Goal: Task Accomplishment & Management: Use online tool/utility

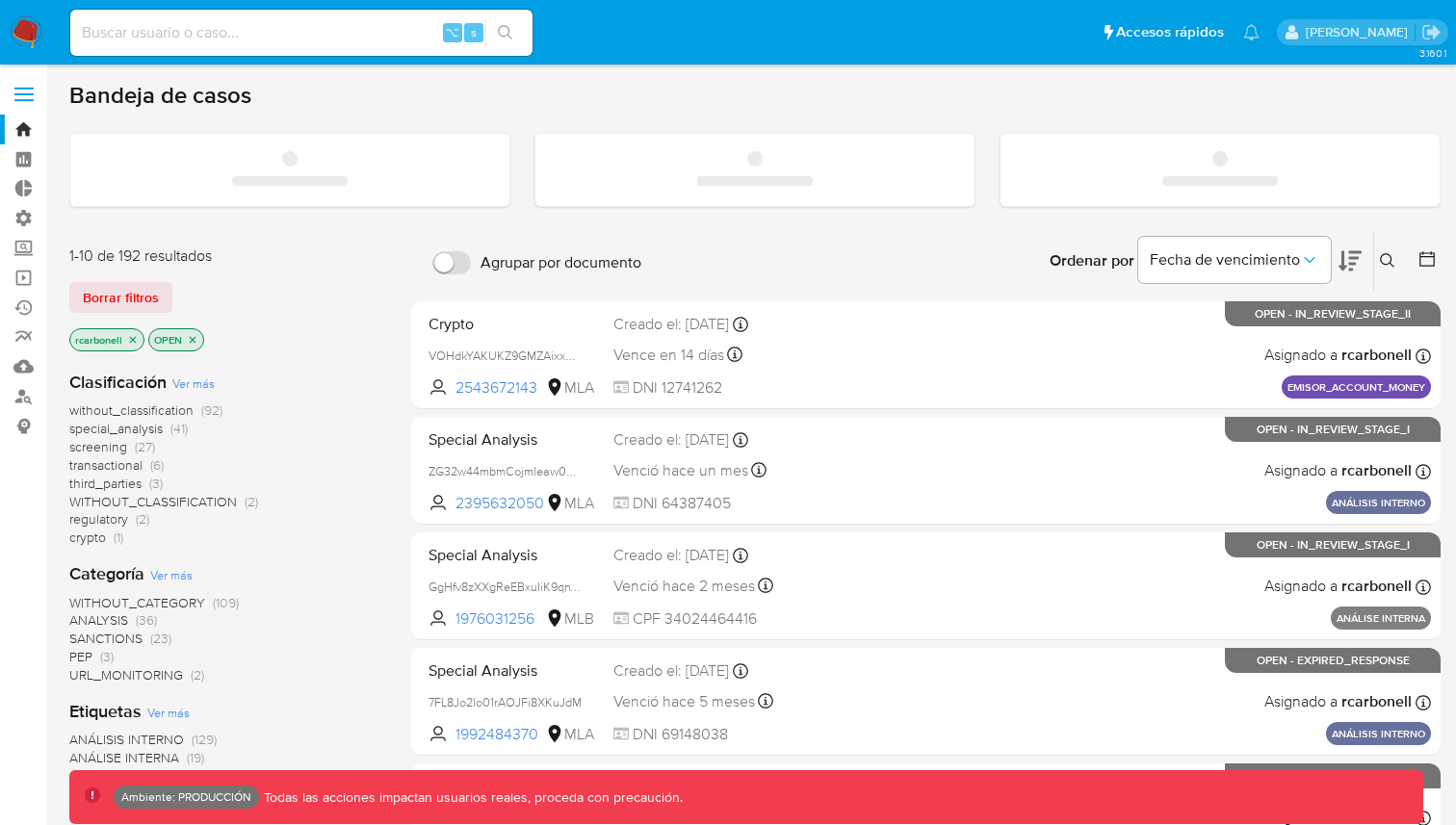
click at [27, 91] on label at bounding box center [23, 94] width 48 height 40
click at [0, 0] on input "checkbox" at bounding box center [0, 0] width 0 height 0
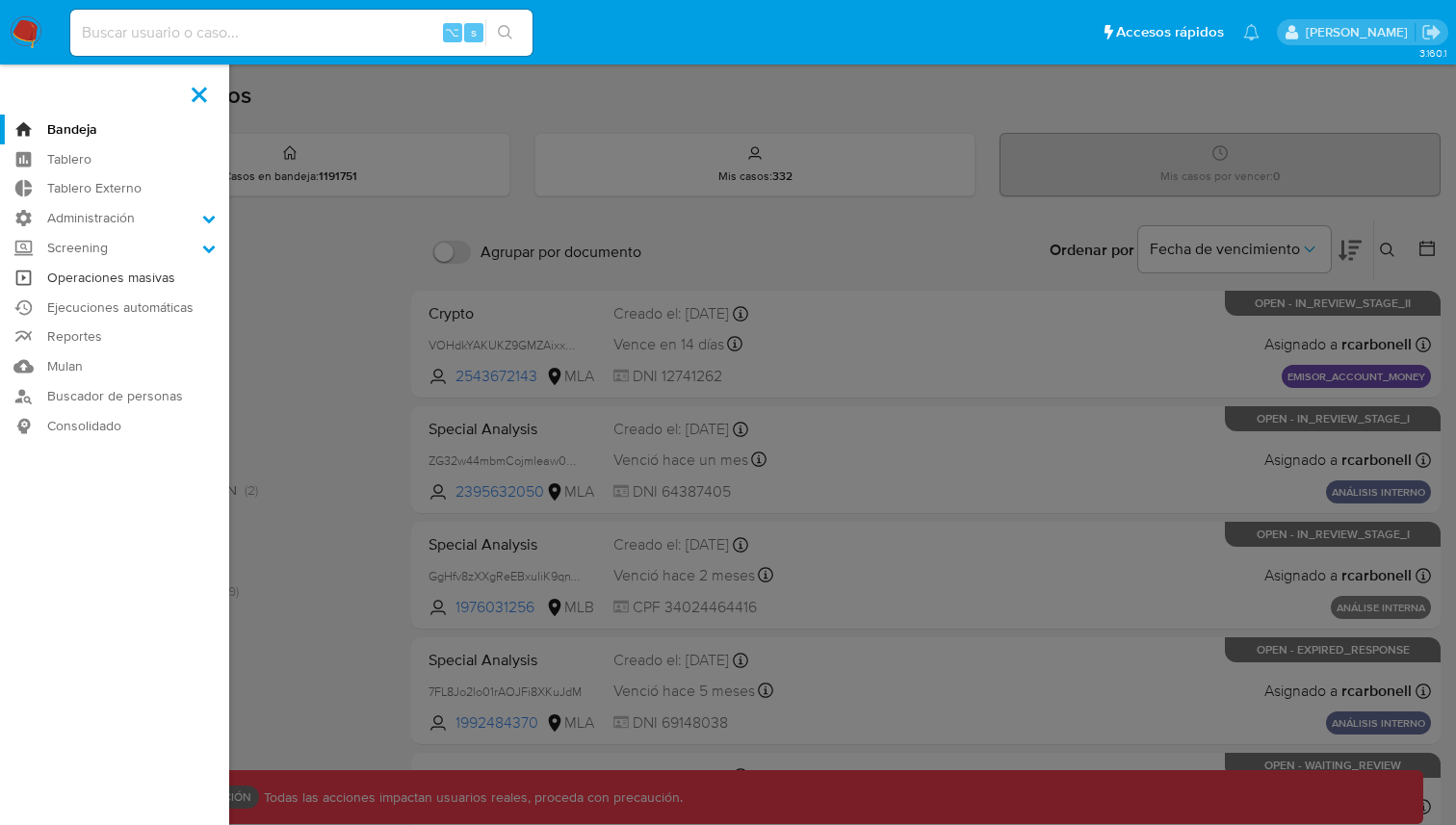
click at [116, 280] on link "Operaciones masivas" at bounding box center [114, 277] width 229 height 30
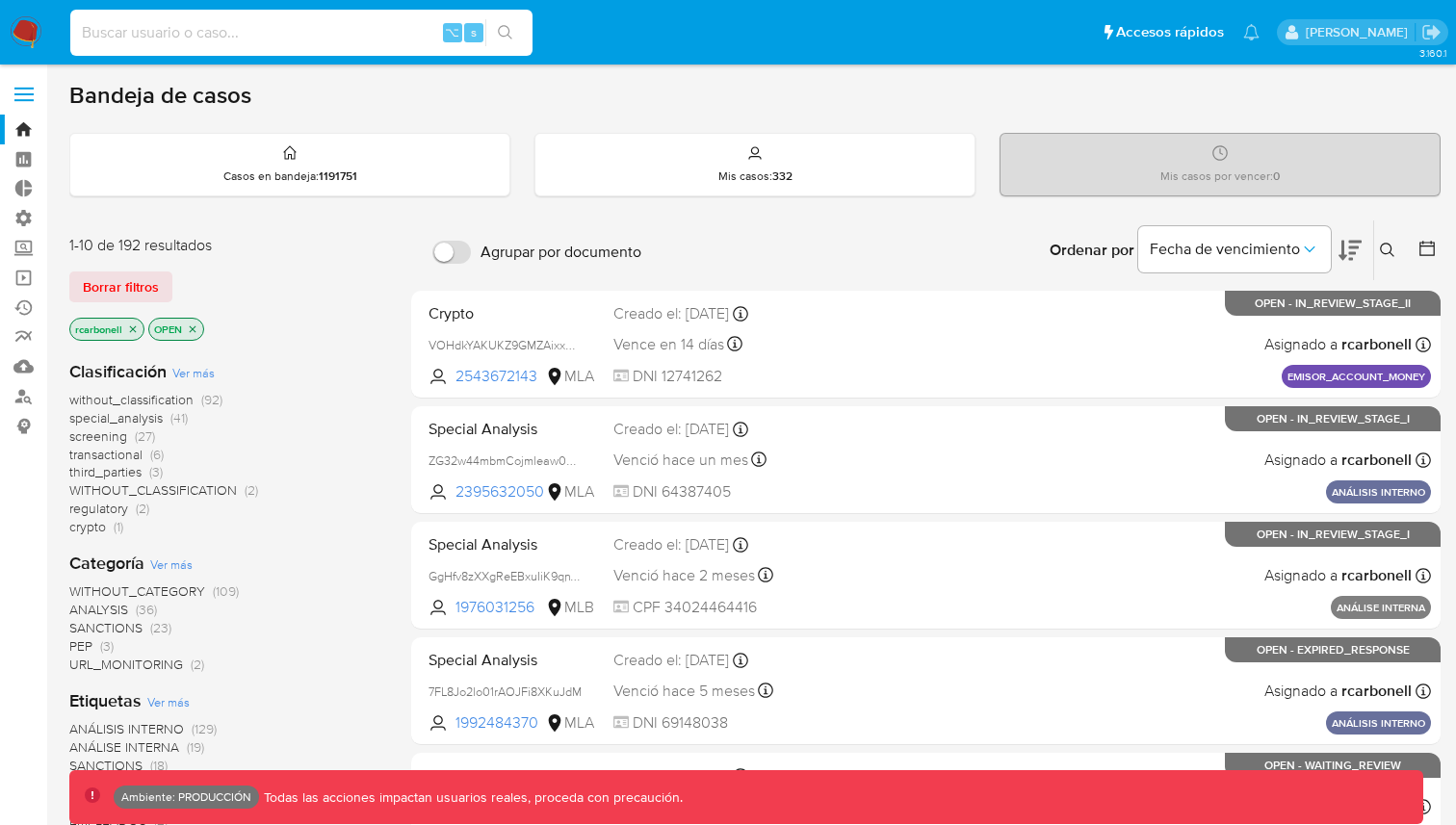
click at [222, 25] on input at bounding box center [301, 33] width 462 height 25
paste input "2710232038"
type input "2710232038"
click at [512, 35] on icon "search-icon" at bounding box center [506, 33] width 16 height 16
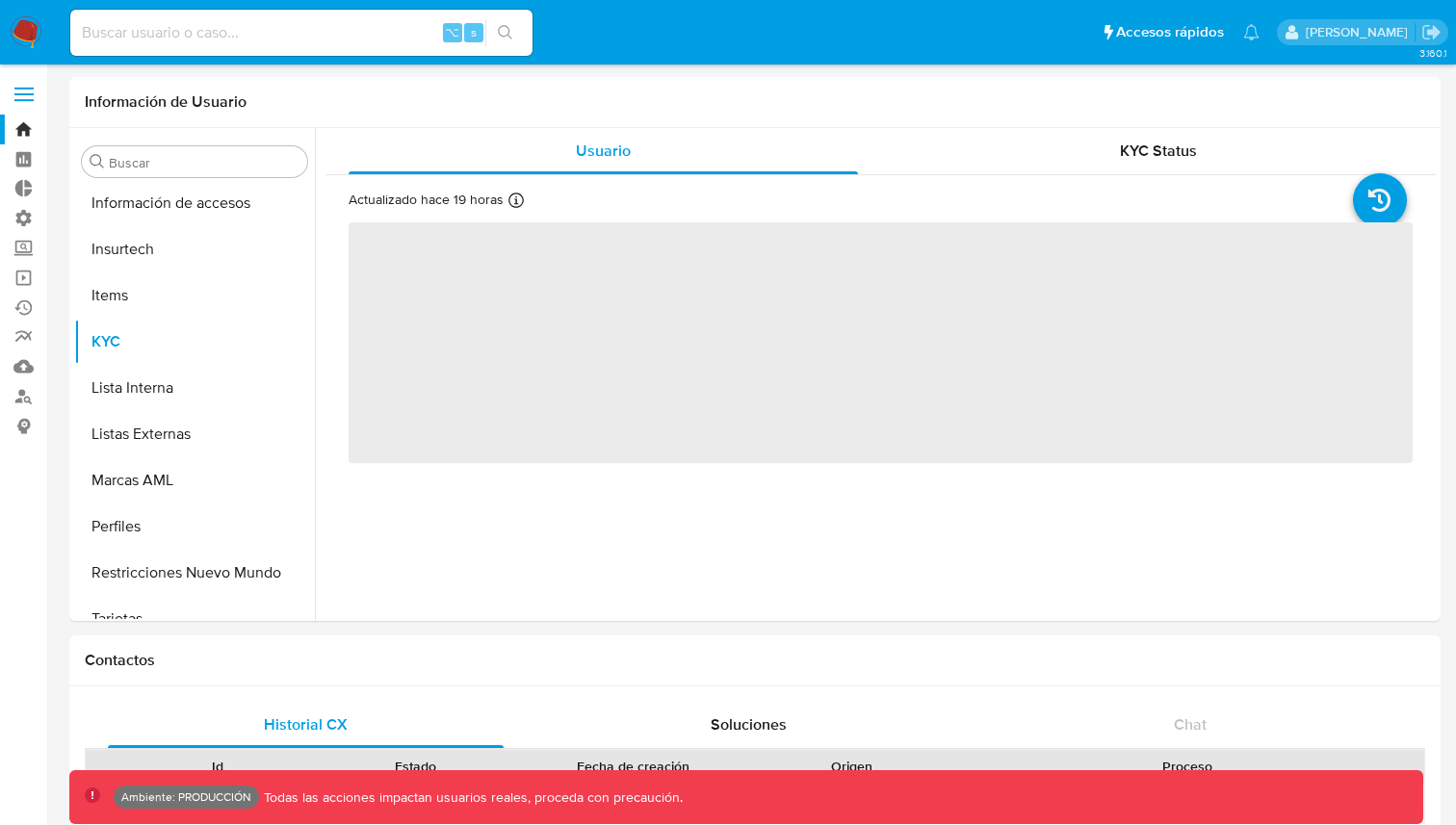
scroll to position [906, 0]
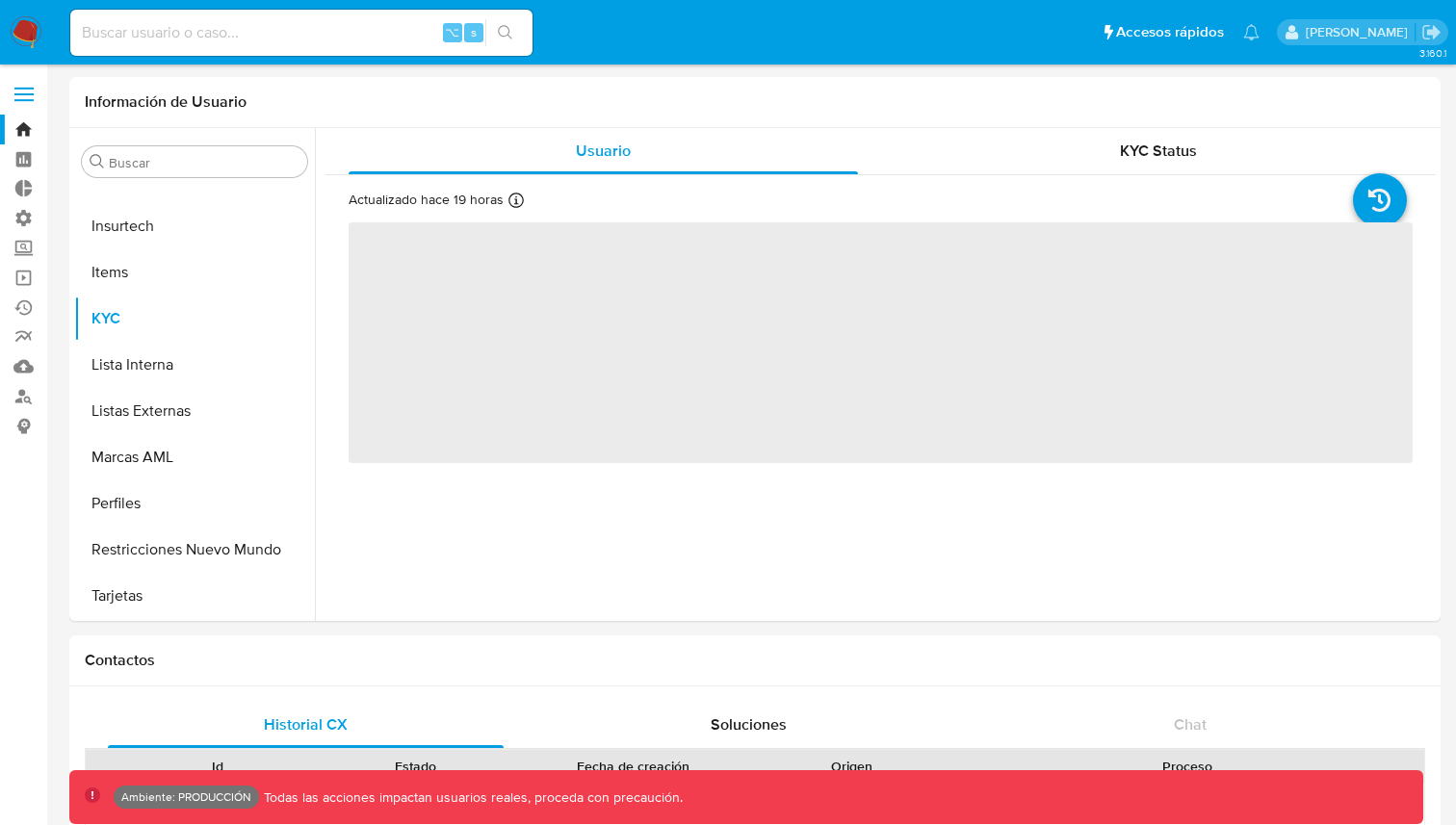
select select "10"
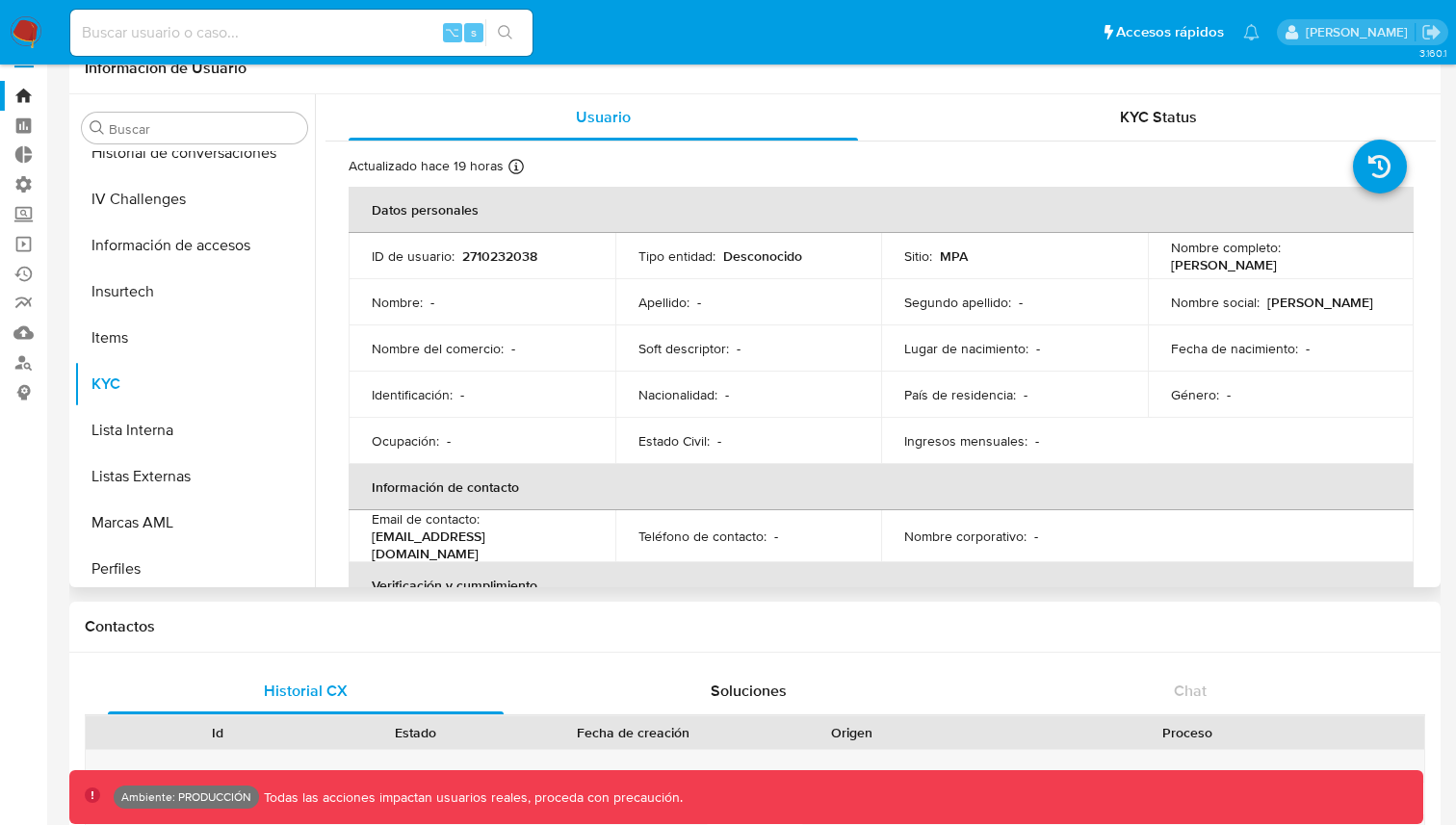
scroll to position [3, 0]
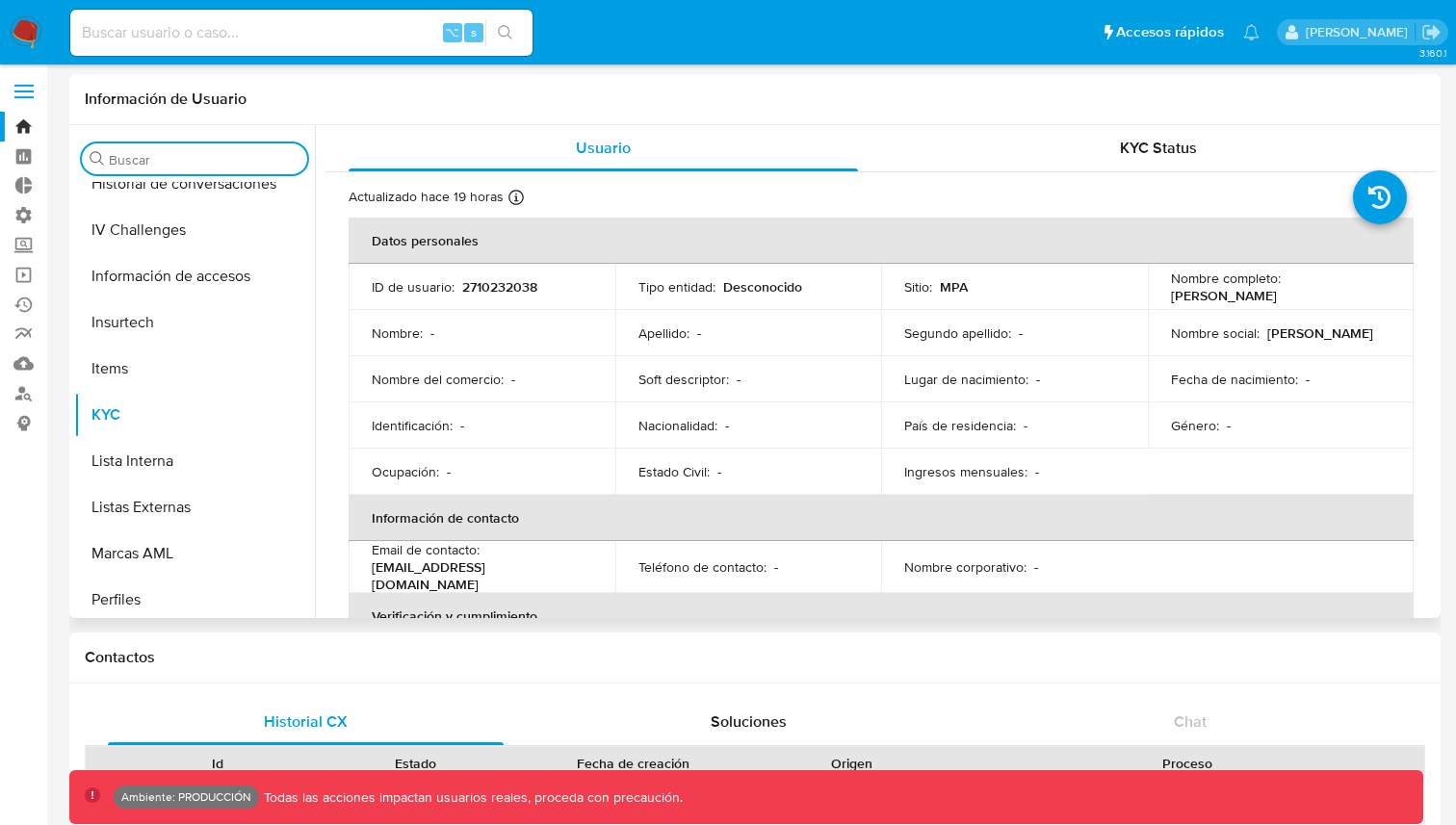
click at [239, 151] on input "Buscar" at bounding box center [203, 160] width 190 height 18
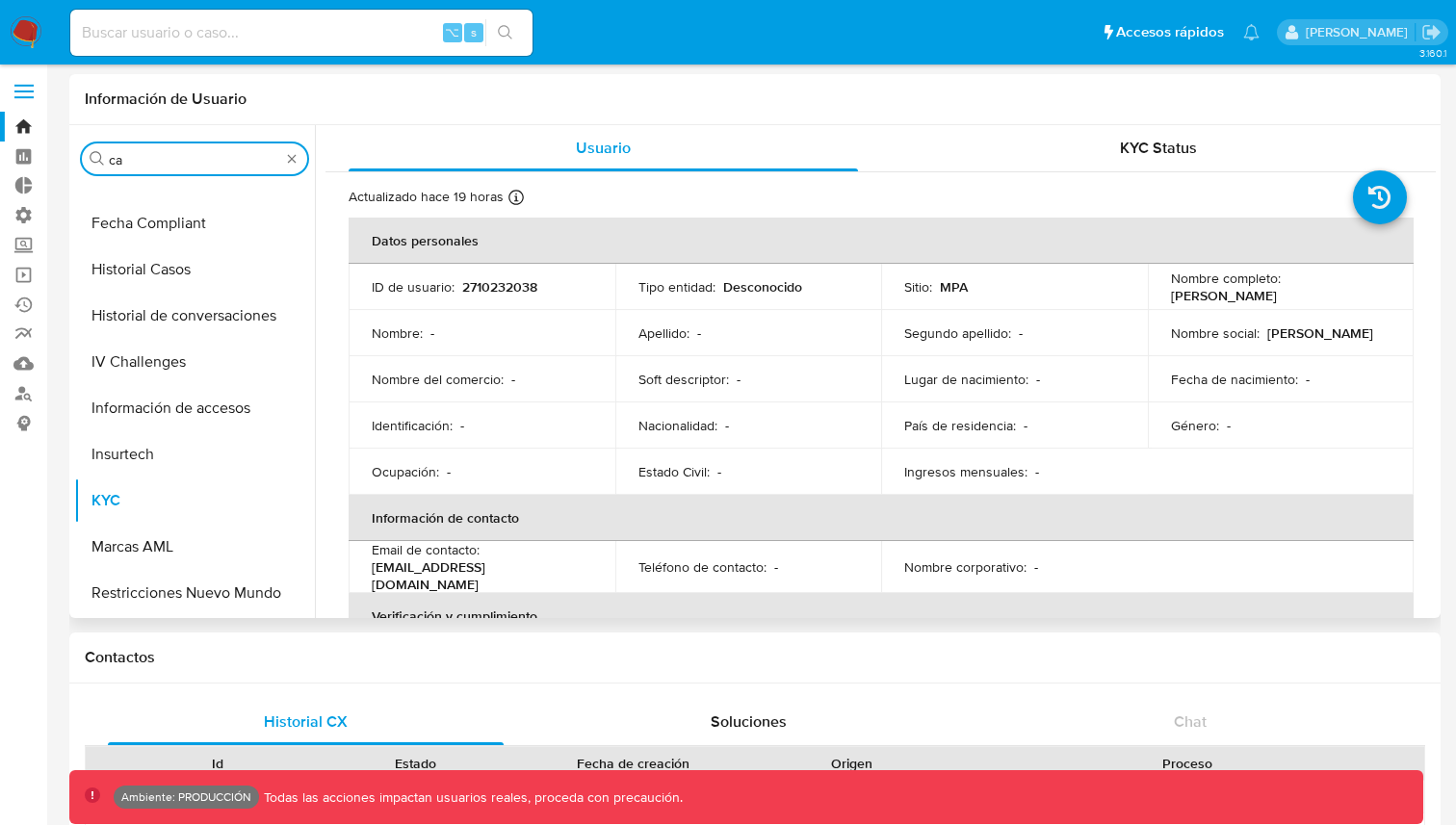
scroll to position [0, 0]
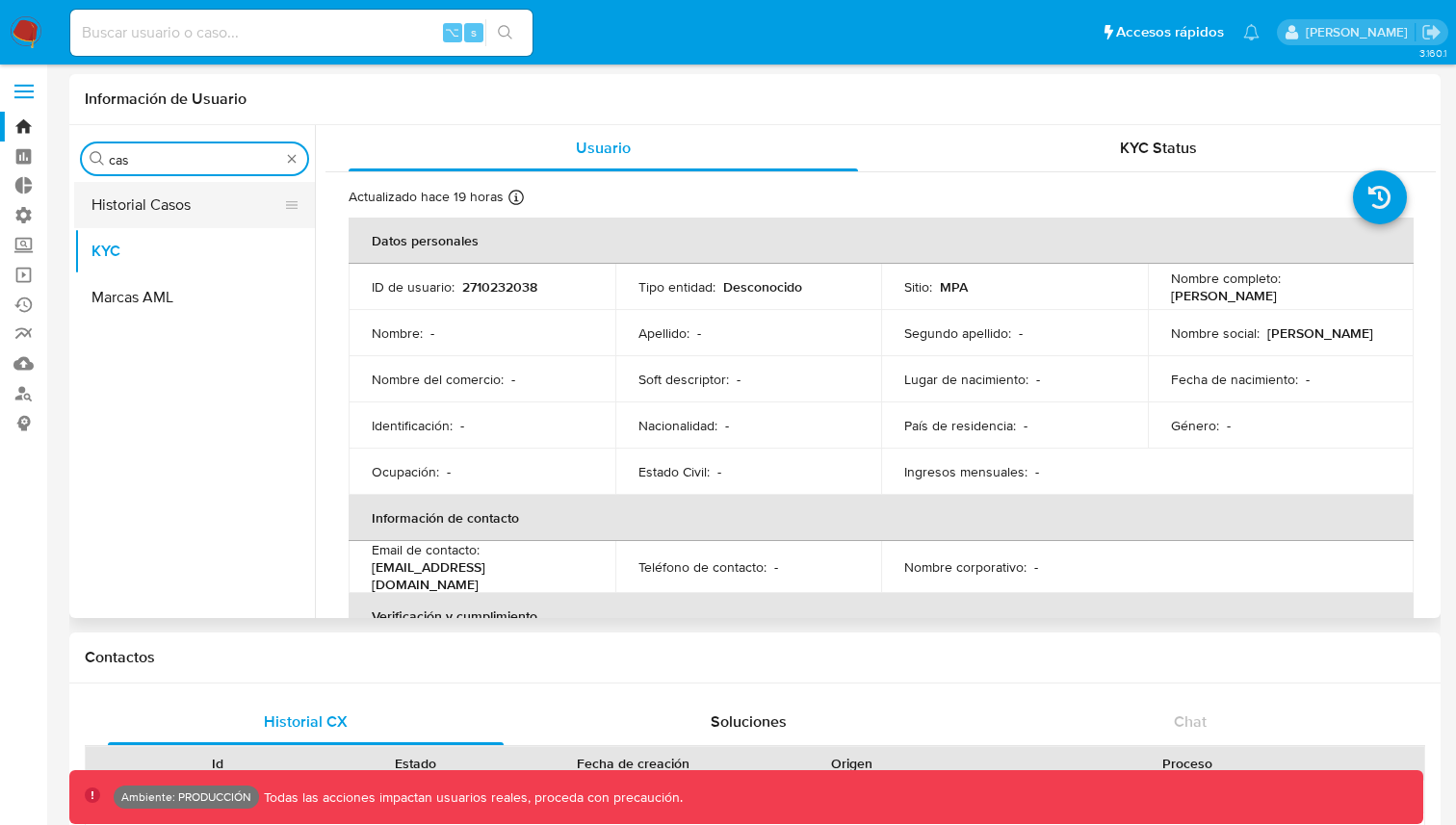
type input "cas"
click at [176, 202] on button "Historial Casos" at bounding box center [187, 204] width 226 height 46
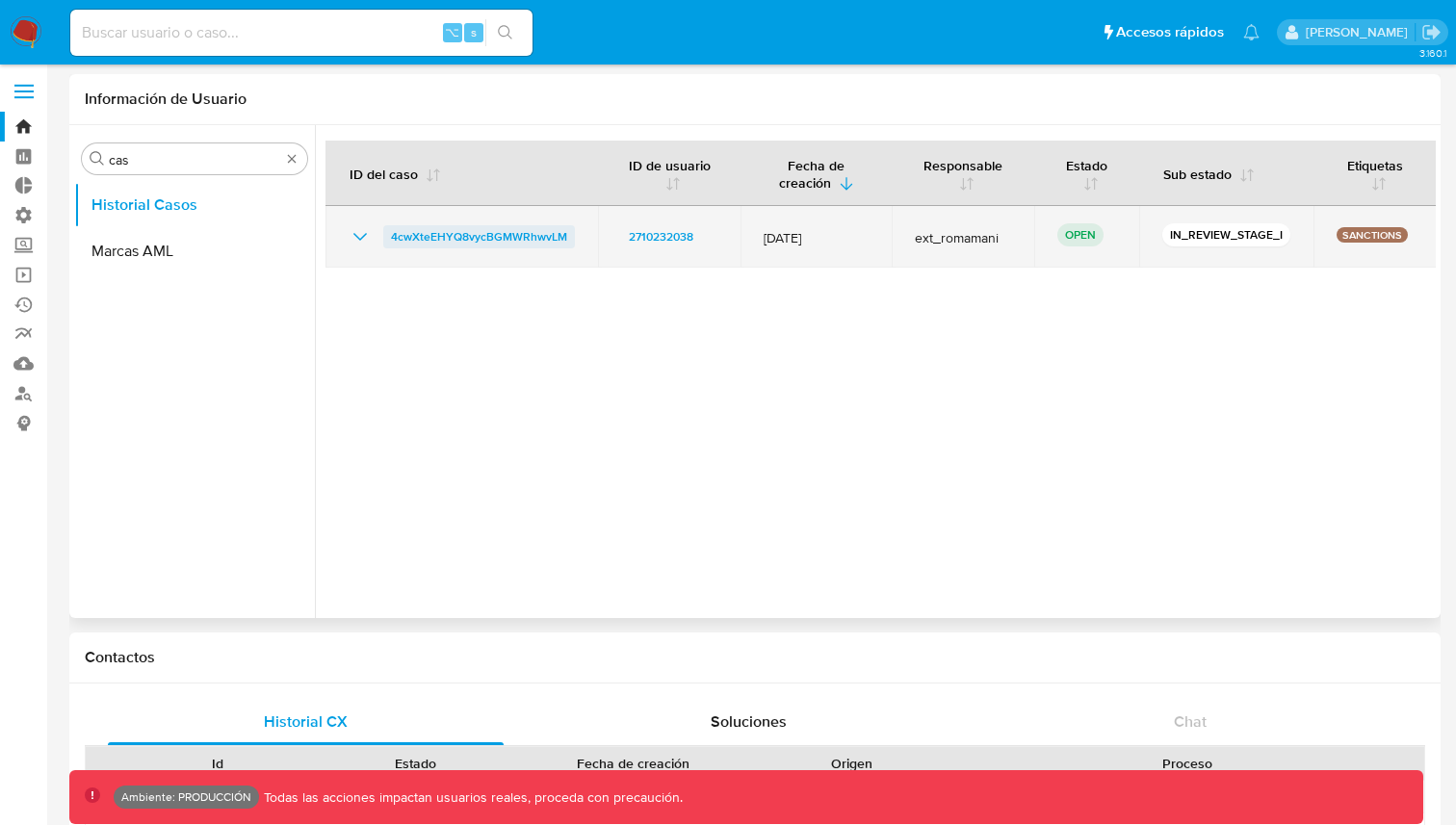
click at [431, 226] on span "4cwXteEHYQ8vycBGMWRhwvLM" at bounding box center [478, 237] width 176 height 23
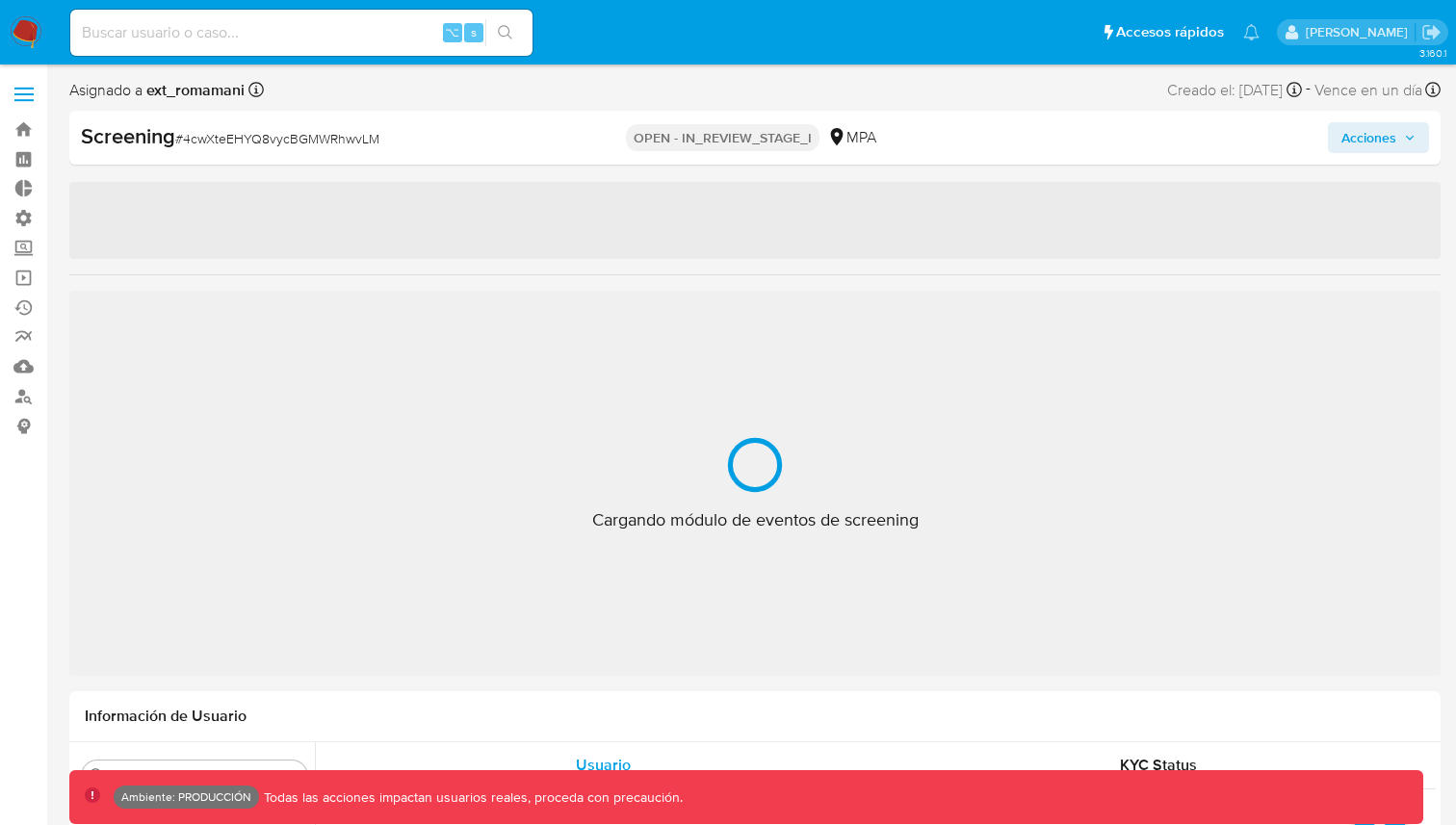
select select "10"
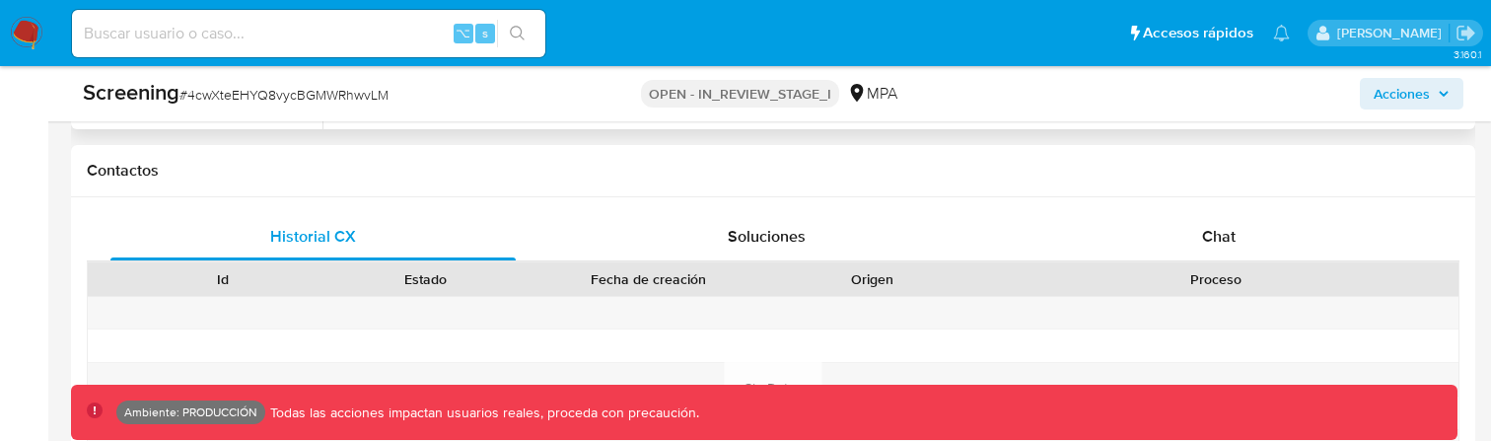
scroll to position [1405, 0]
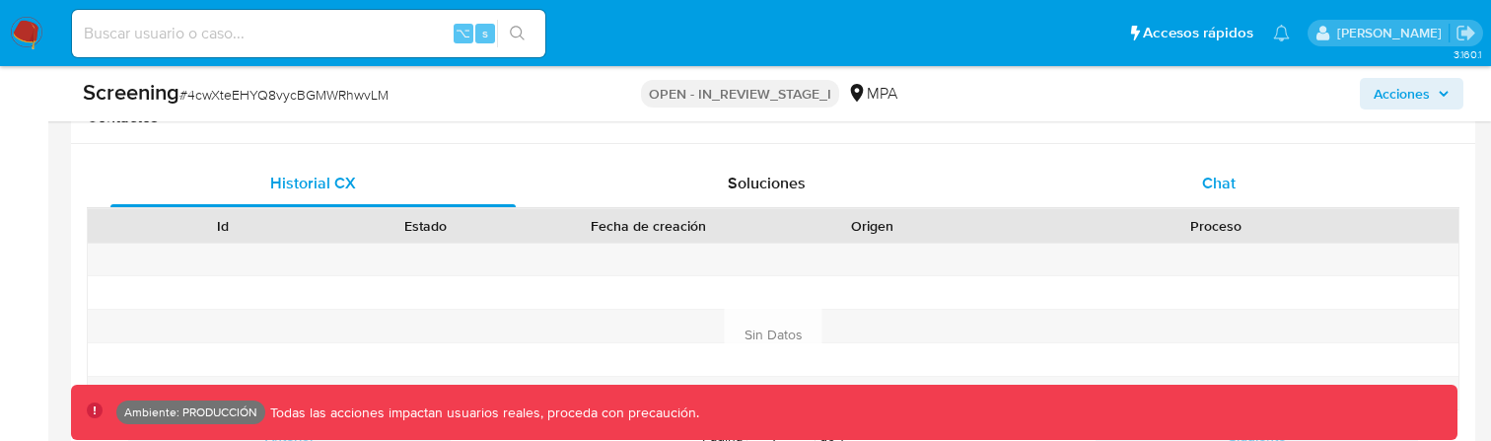
click at [1211, 186] on span "Chat" at bounding box center [1219, 183] width 34 height 23
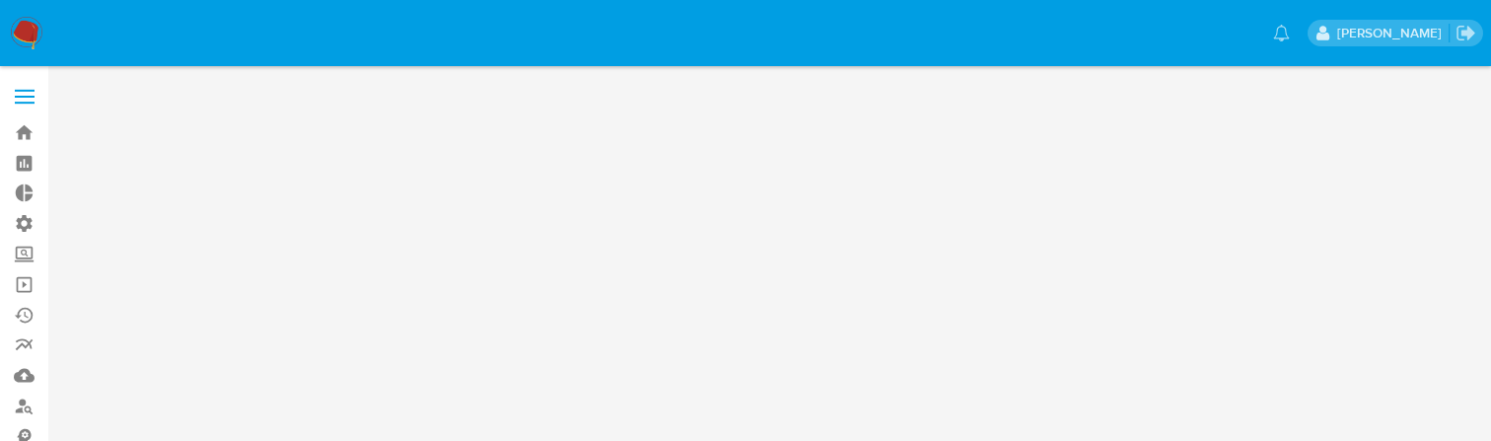
click at [485, 212] on main at bounding box center [745, 220] width 1491 height 441
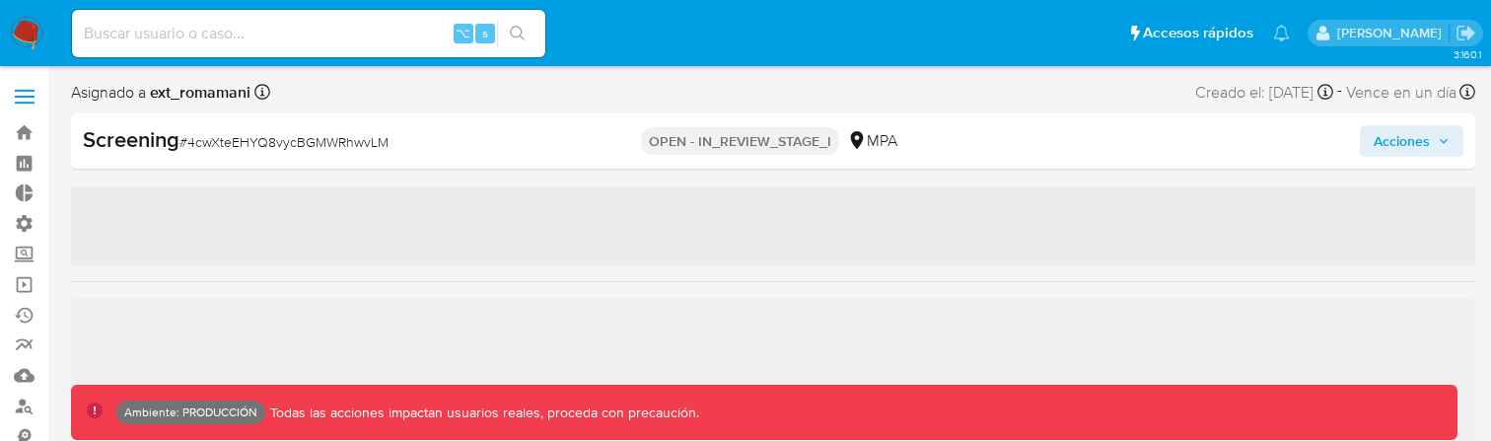
scroll to position [928, 0]
select select "10"
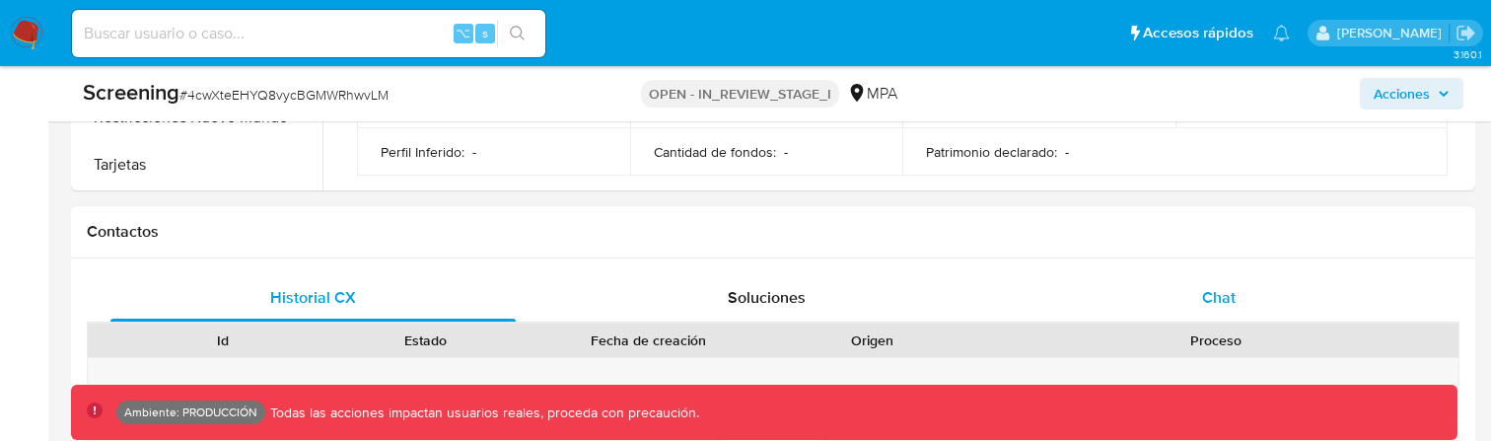
scroll to position [1285, 0]
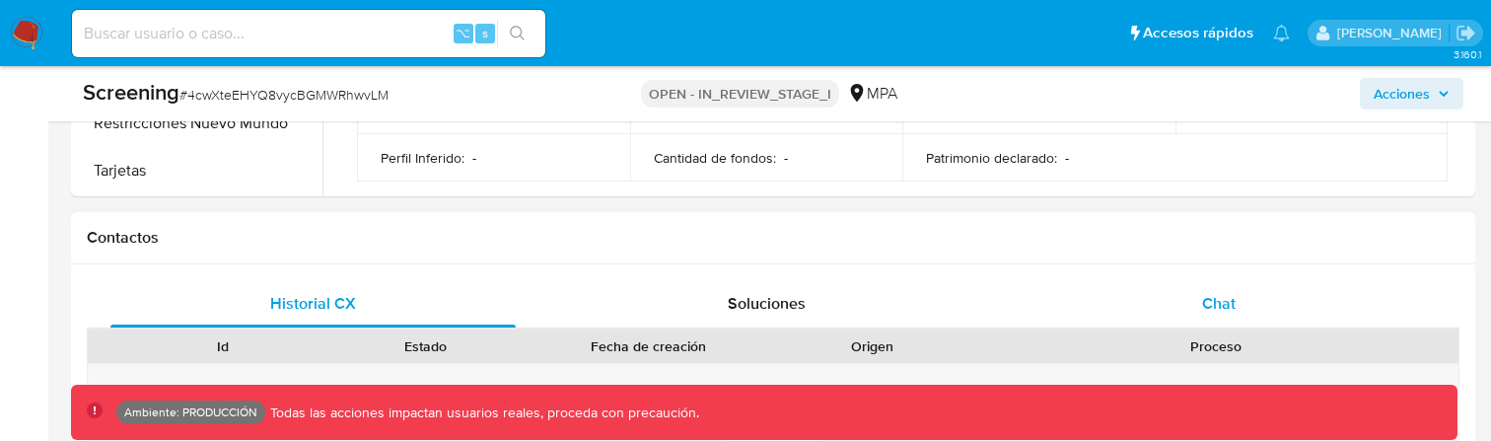
click at [1189, 303] on div "Chat" at bounding box center [1219, 303] width 405 height 47
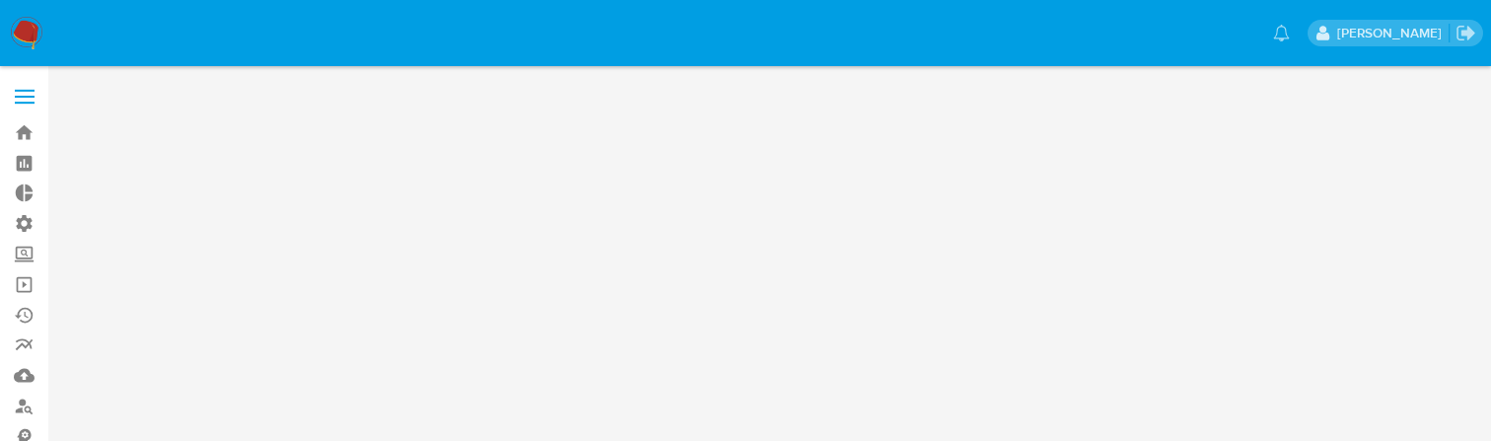
scroll to position [0, 0]
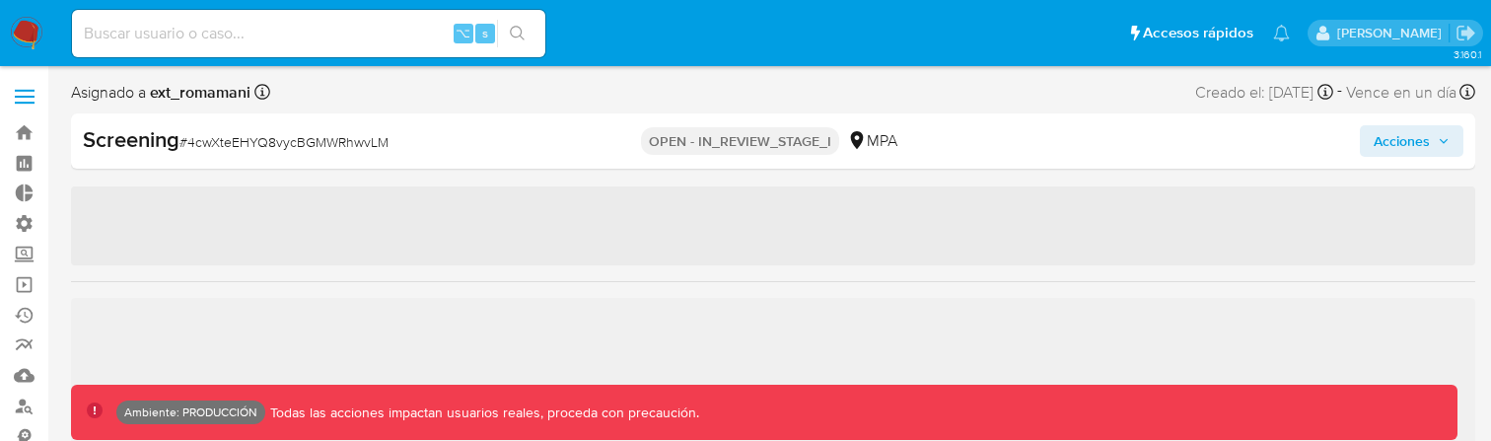
scroll to position [928, 0]
select select "10"
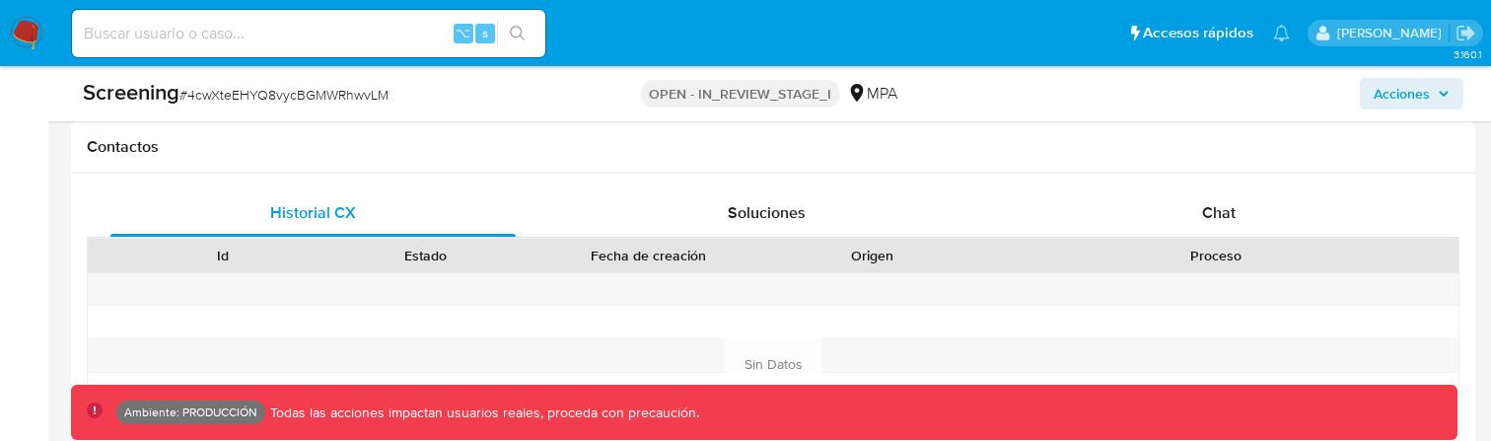
scroll to position [1384, 0]
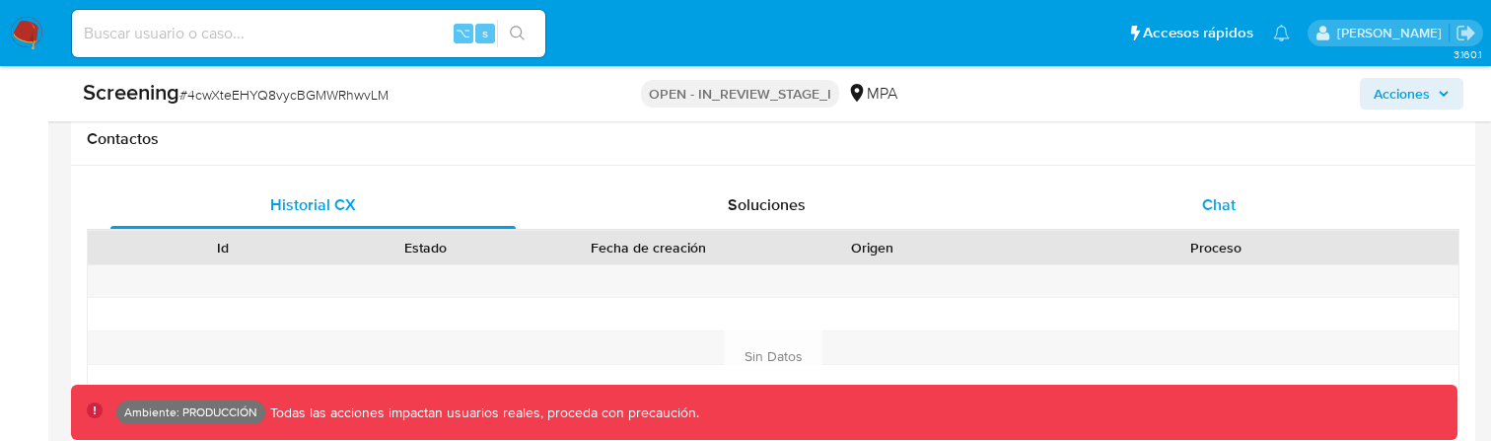
click at [1259, 208] on div "Chat" at bounding box center [1219, 204] width 405 height 47
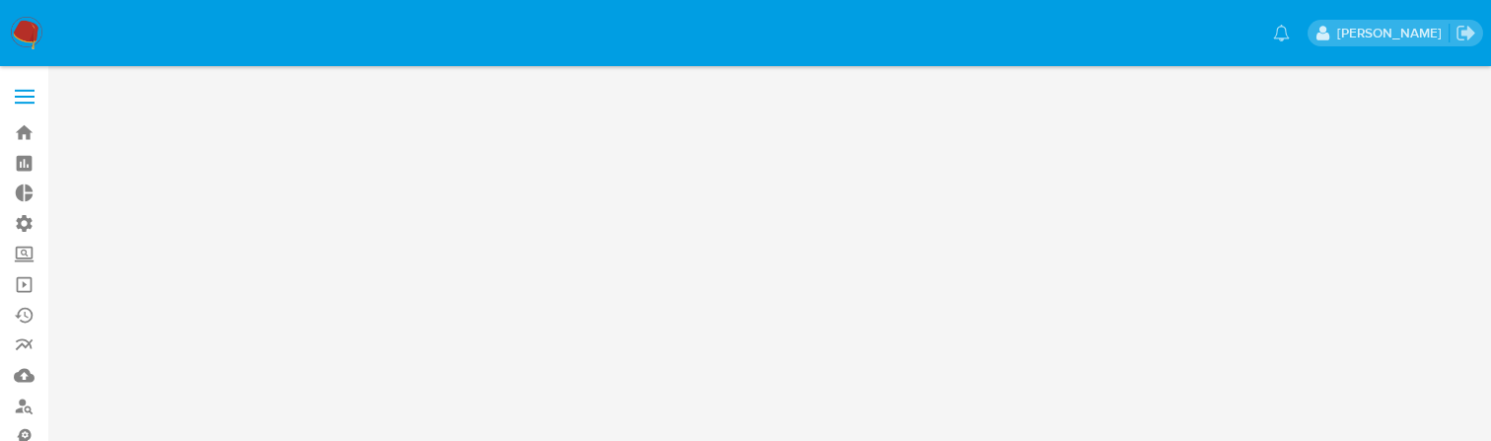
scroll to position [0, 0]
click at [1470, 37] on icon "Salir" at bounding box center [1466, 33] width 18 height 15
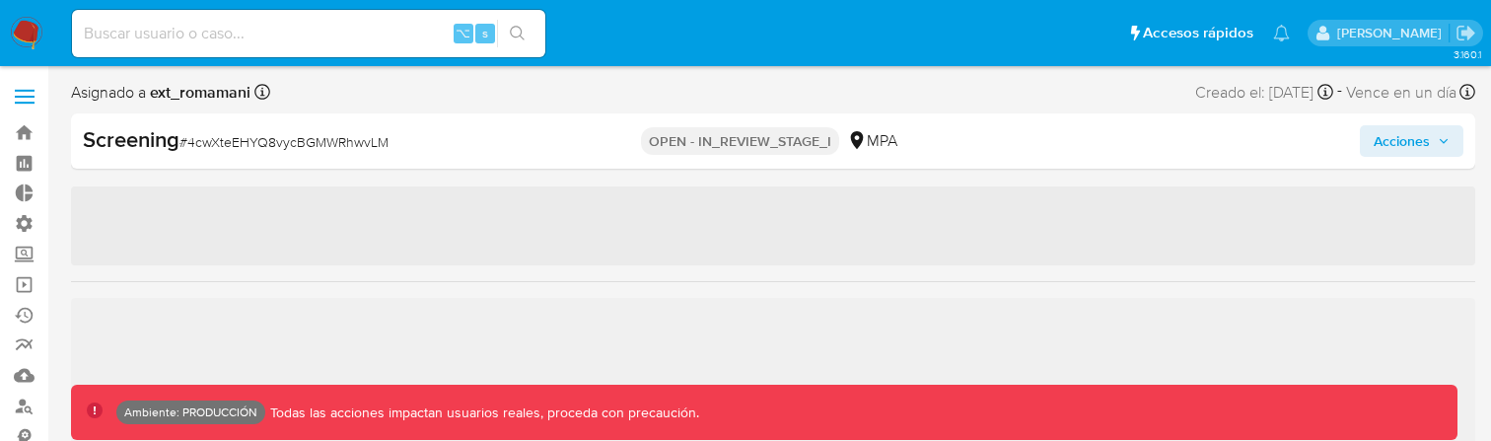
scroll to position [928, 0]
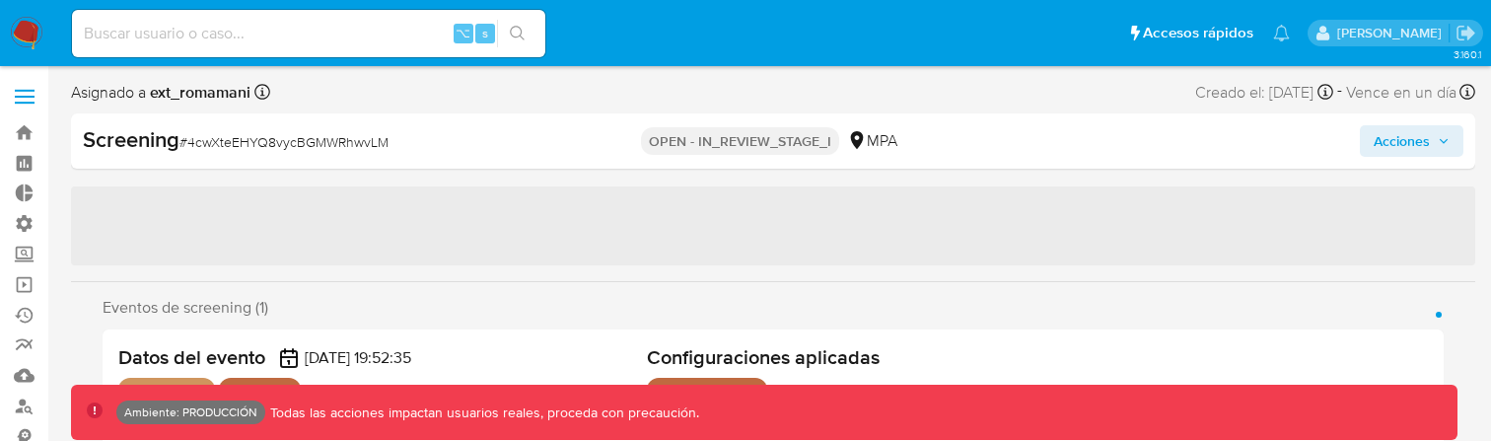
select select "10"
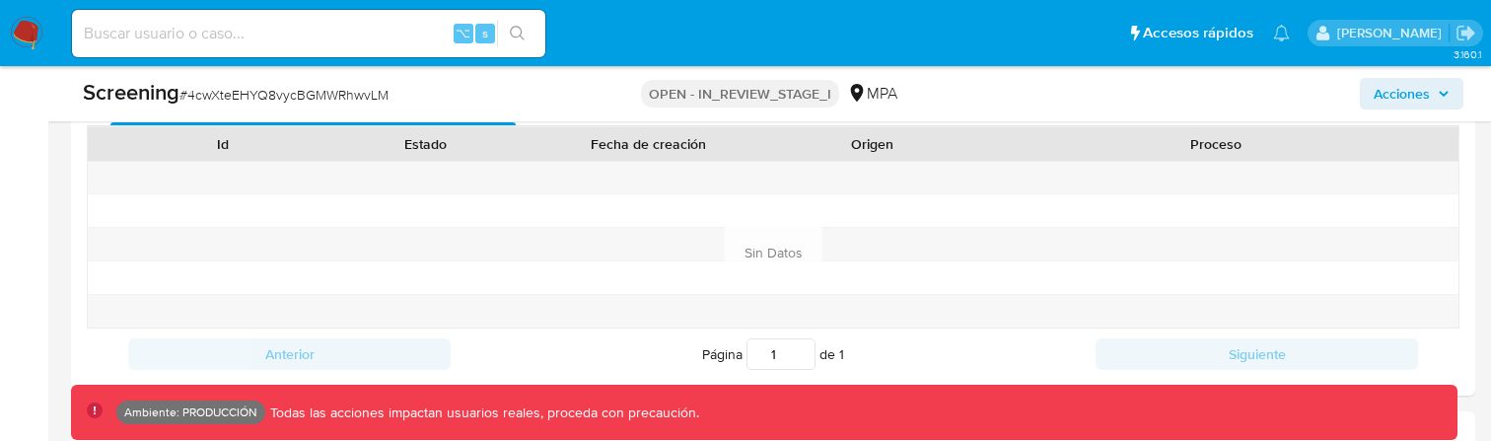
scroll to position [1410, 0]
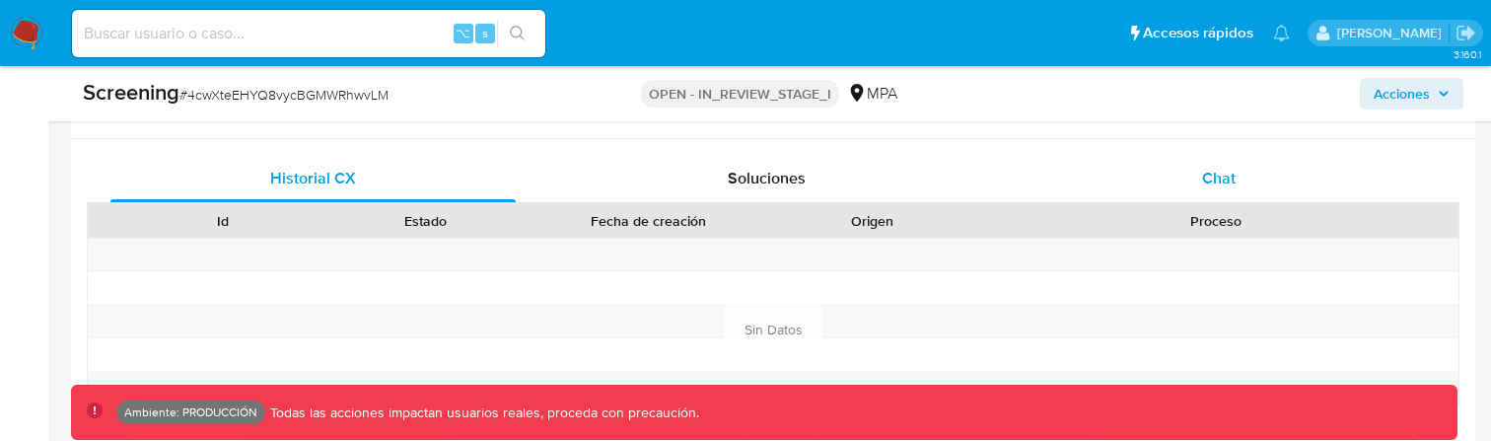
click at [1209, 179] on span "Chat" at bounding box center [1219, 178] width 34 height 23
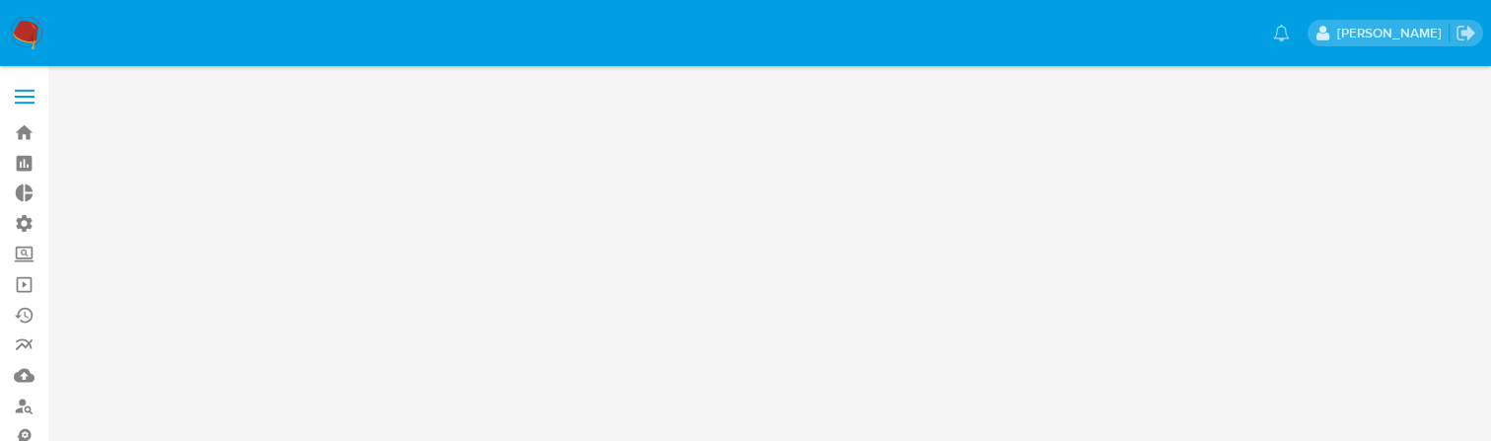
scroll to position [0, 0]
